Goal: Complete application form

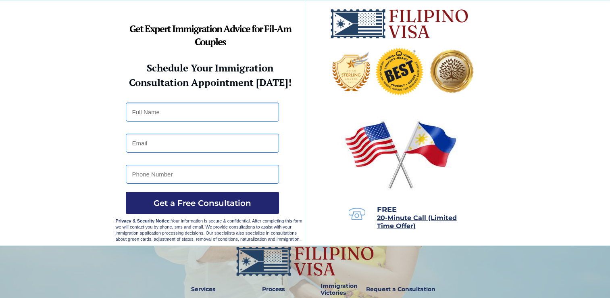
click at [15, 99] on div at bounding box center [305, 122] width 610 height 245
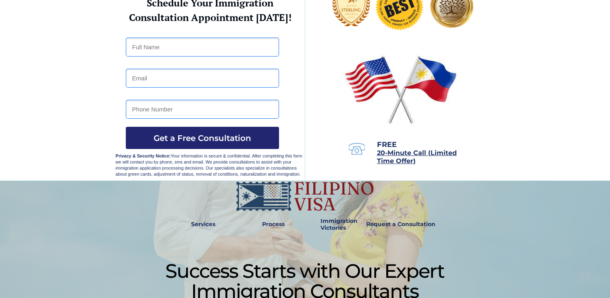
scroll to position [81, 0]
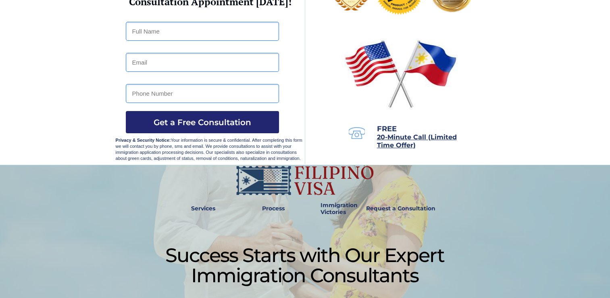
click at [15, 70] on div at bounding box center [305, 42] width 610 height 245
click at [82, 132] on div at bounding box center [305, 42] width 610 height 245
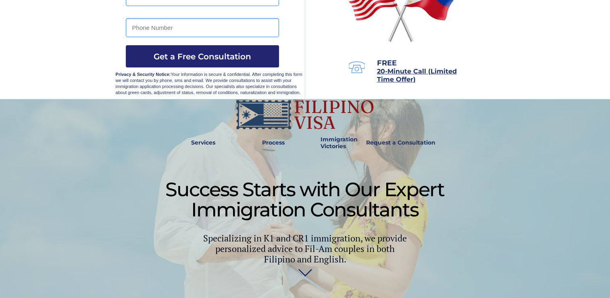
scroll to position [148, 0]
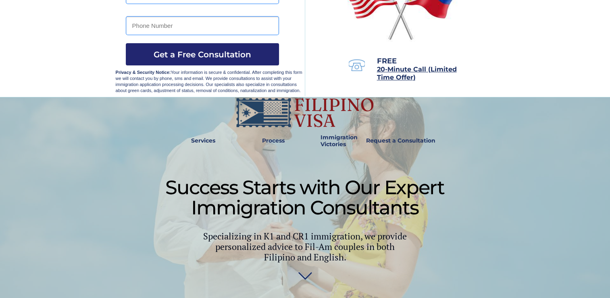
click at [82, 132] on div at bounding box center [305, 199] width 610 height 204
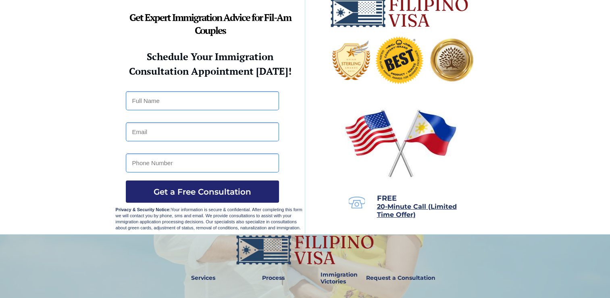
scroll to position [0, 0]
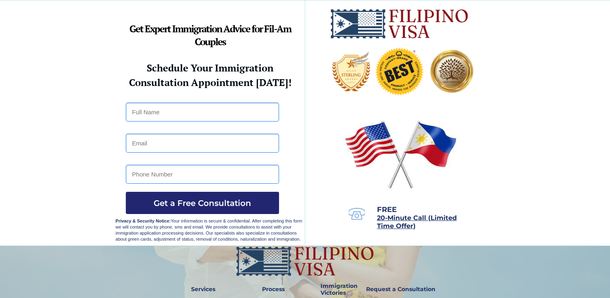
click at [86, 38] on div at bounding box center [305, 122] width 610 height 245
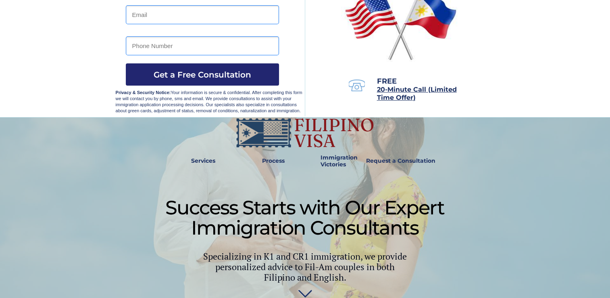
scroll to position [129, 0]
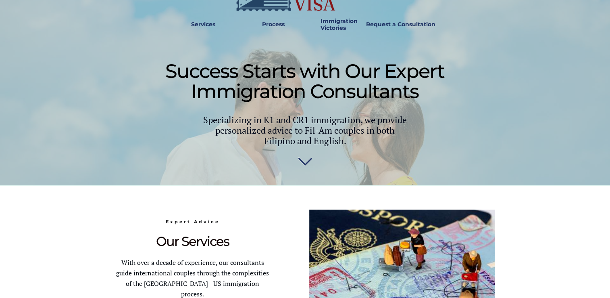
scroll to position [250, 0]
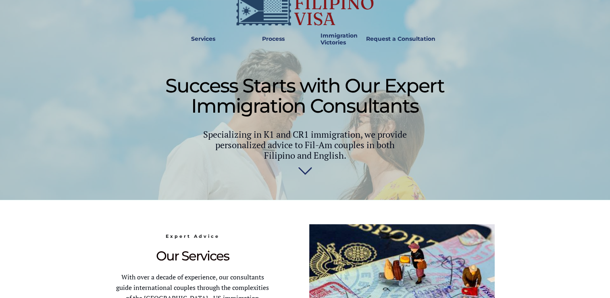
click at [90, 123] on div at bounding box center [305, 98] width 610 height 204
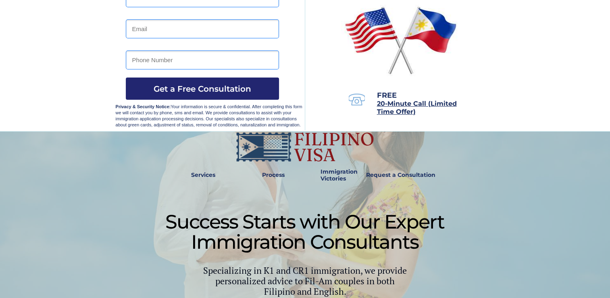
scroll to position [89, 0]
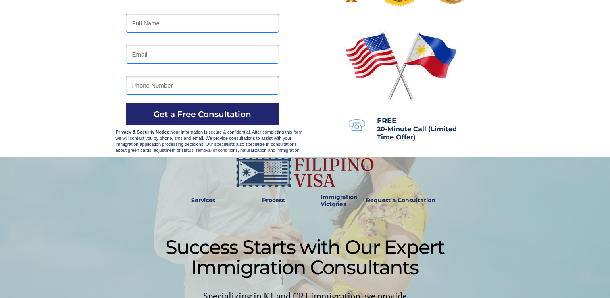
click at [15, 57] on div at bounding box center [305, 34] width 610 height 245
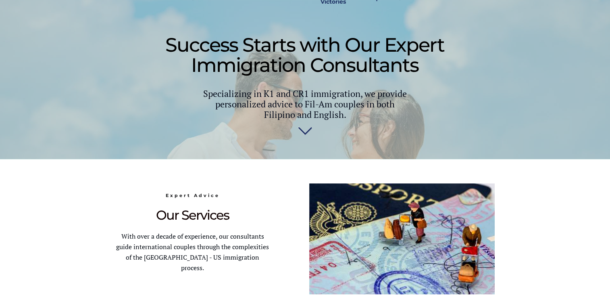
scroll to position [289, 0]
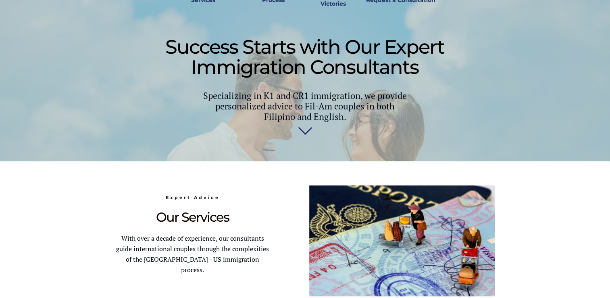
click at [48, 56] on div at bounding box center [305, 59] width 610 height 204
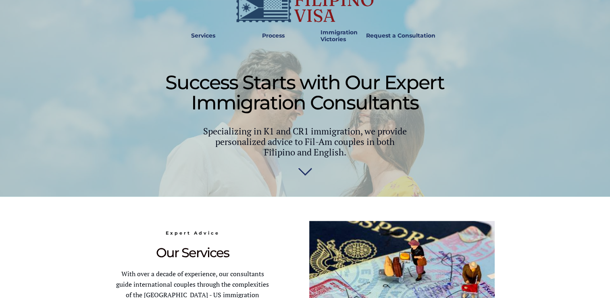
scroll to position [281, 0]
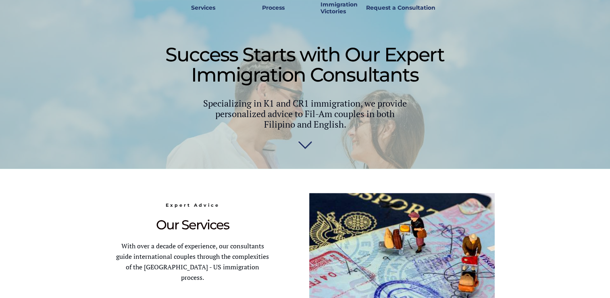
click at [79, 81] on div at bounding box center [305, 66] width 610 height 204
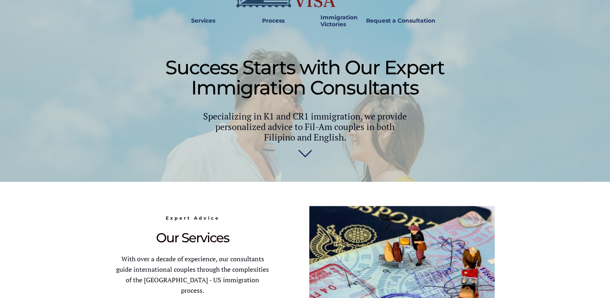
scroll to position [261, 0]
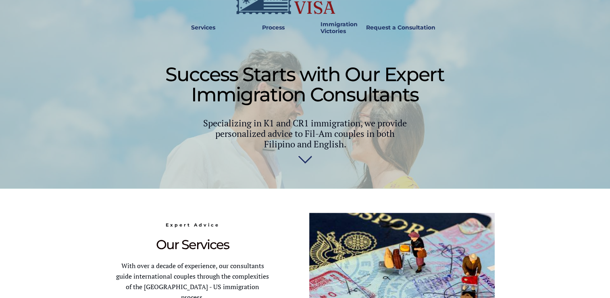
click at [95, 61] on div at bounding box center [305, 86] width 610 height 204
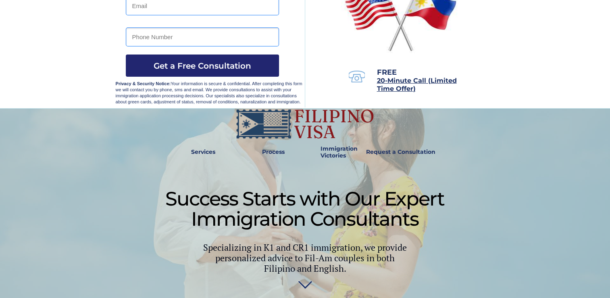
scroll to position [136, 0]
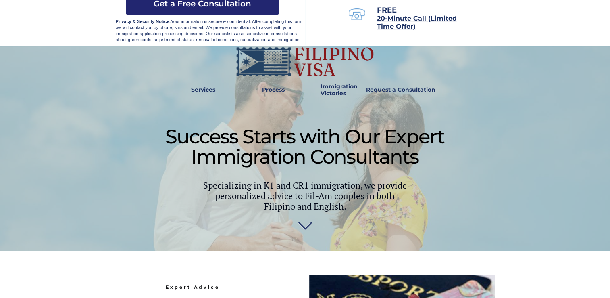
scroll to position [223, 0]
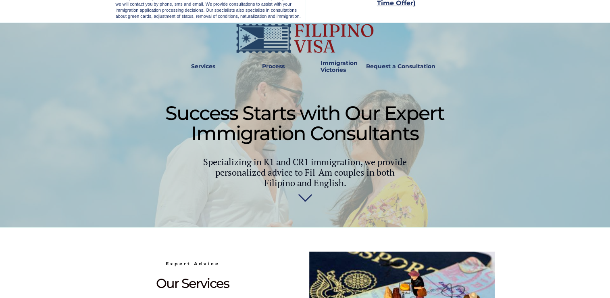
click at [95, 61] on div at bounding box center [305, 125] width 610 height 204
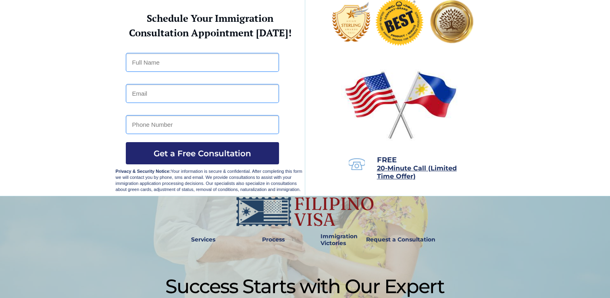
scroll to position [26, 0]
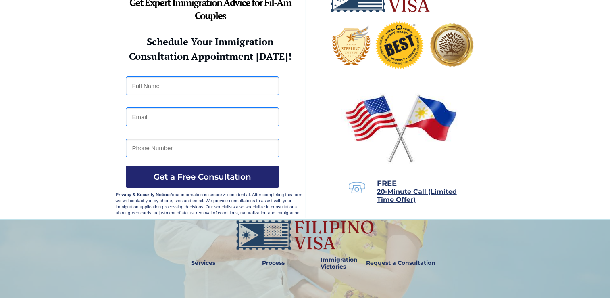
click at [15, 77] on div at bounding box center [305, 96] width 610 height 245
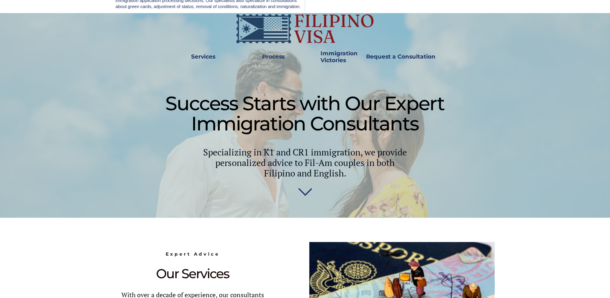
scroll to position [215, 0]
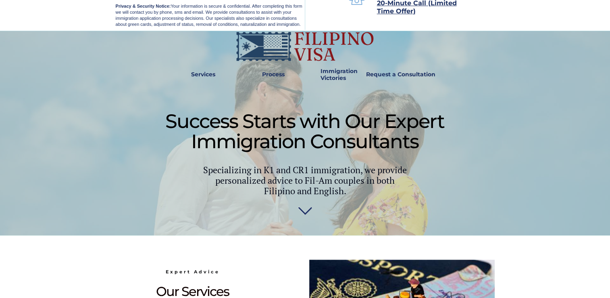
click at [15, 81] on div at bounding box center [305, 133] width 610 height 204
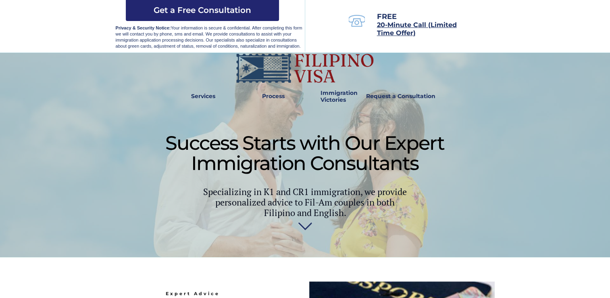
scroll to position [178, 0]
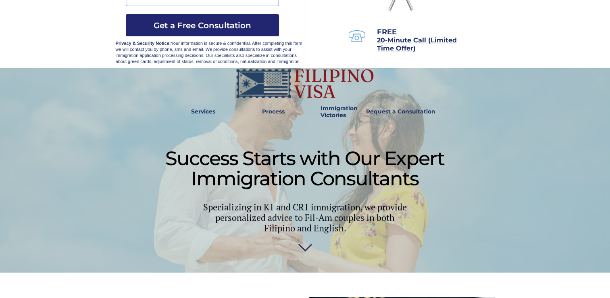
click at [77, 73] on div at bounding box center [305, 170] width 610 height 204
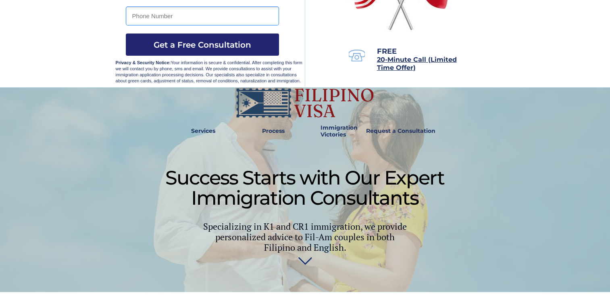
click at [15, 124] on div at bounding box center [305, 190] width 610 height 204
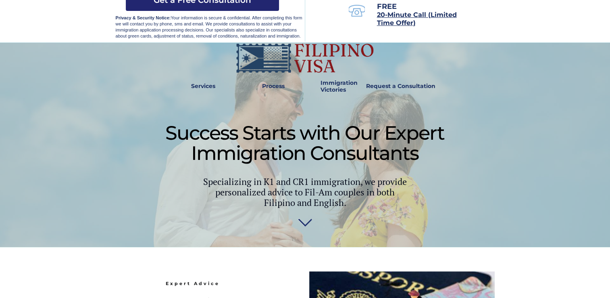
scroll to position [182, 0]
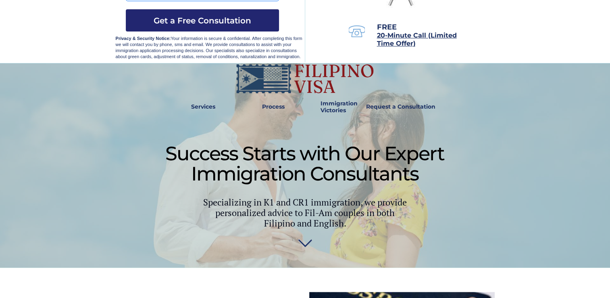
click at [15, 124] on div at bounding box center [305, 165] width 610 height 204
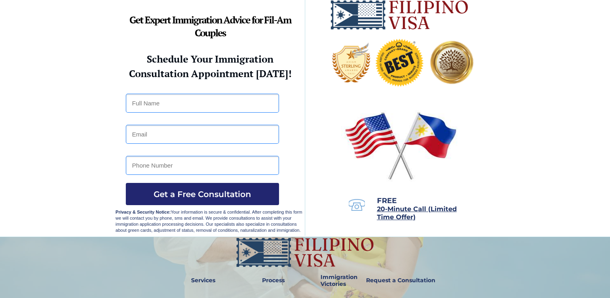
scroll to position [0, 0]
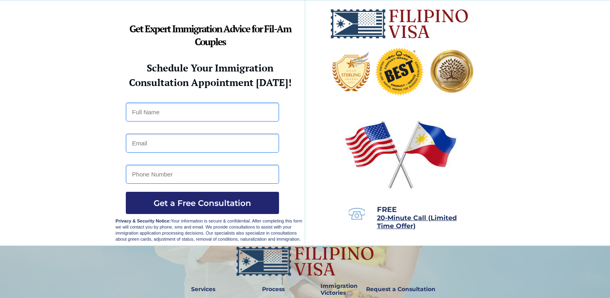
click at [15, 127] on div at bounding box center [305, 122] width 610 height 245
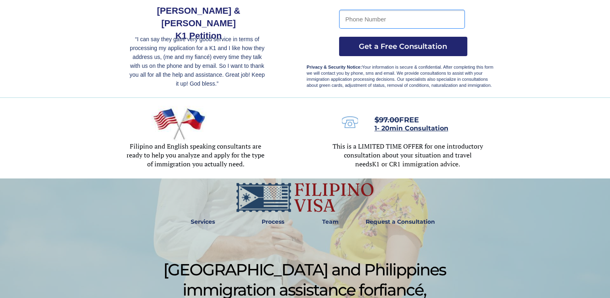
scroll to position [158, 0]
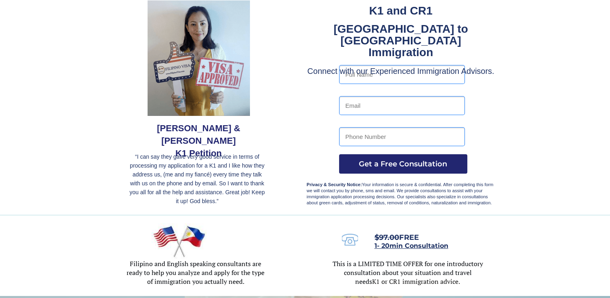
scroll to position [66, 0]
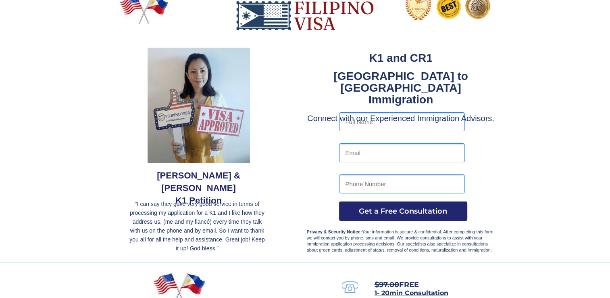
scroll to position [16, 0]
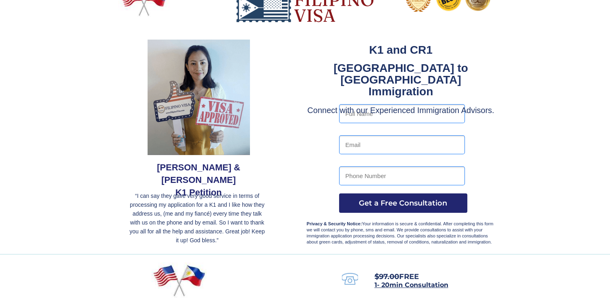
click at [153, 56] on img at bounding box center [199, 97] width 102 height 115
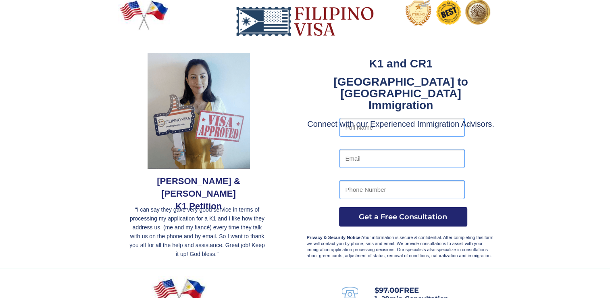
scroll to position [3, 0]
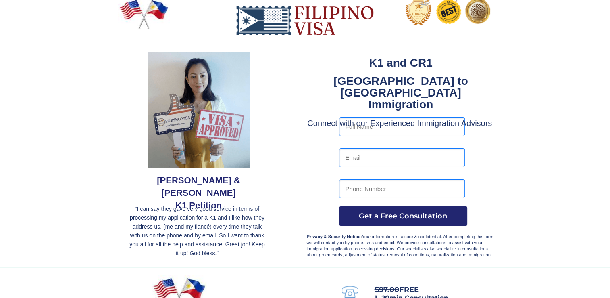
click at [15, 65] on div at bounding box center [305, 131] width 610 height 269
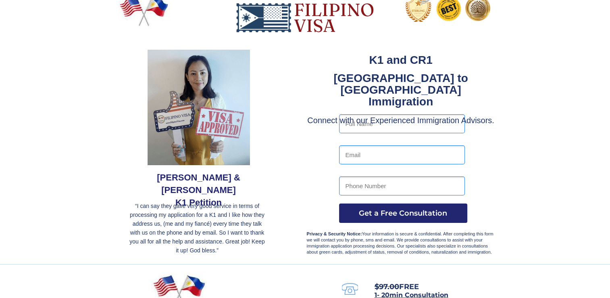
scroll to position [8, 0]
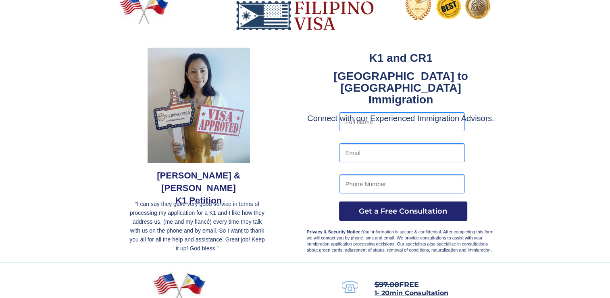
click at [85, 67] on div at bounding box center [305, 126] width 610 height 269
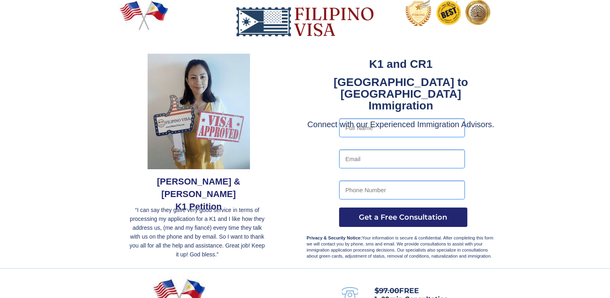
scroll to position [0, 0]
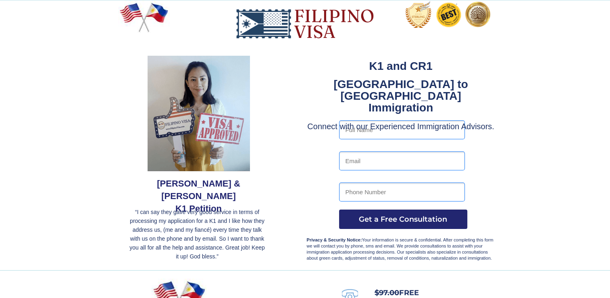
click at [137, 51] on div at bounding box center [305, 134] width 380 height 269
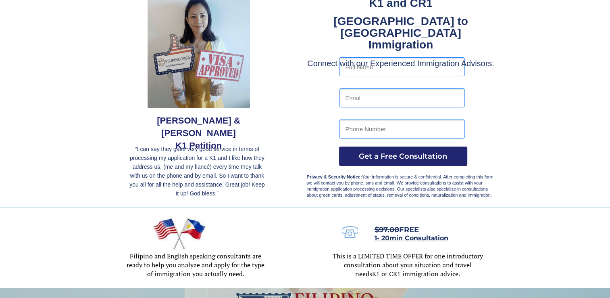
scroll to position [50, 0]
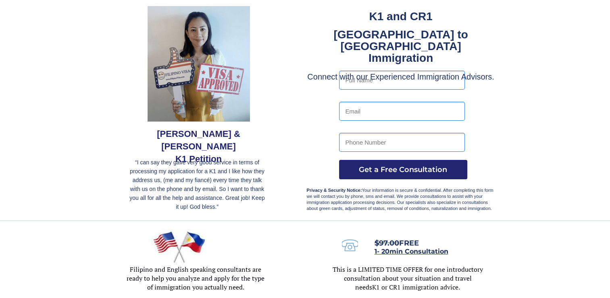
click at [121, 77] on div at bounding box center [305, 85] width 380 height 269
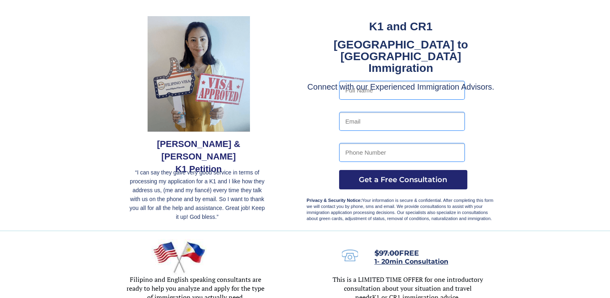
scroll to position [0, 0]
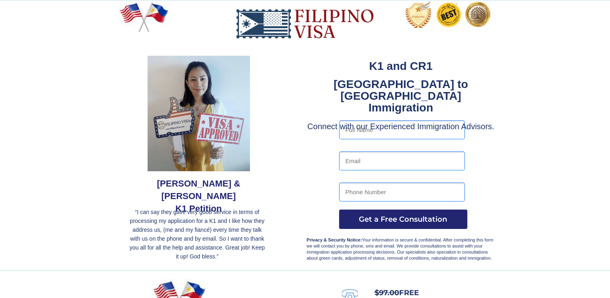
click at [123, 96] on div at bounding box center [305, 134] width 380 height 269
click at [15, 71] on div at bounding box center [305, 134] width 610 height 269
